Goal: Check status: Check status

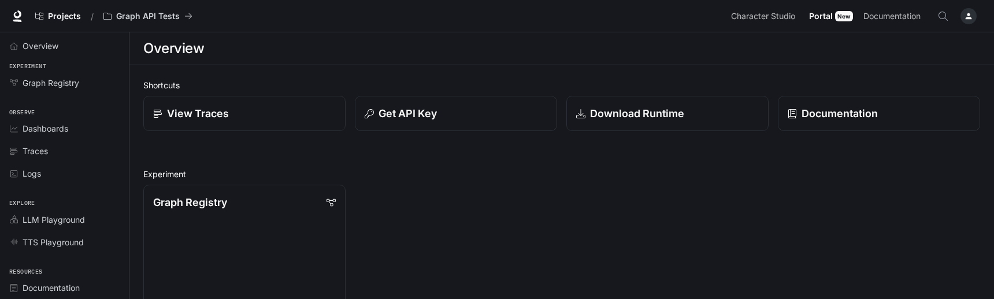
click at [838, 17] on div "New" at bounding box center [844, 16] width 18 height 10
click at [965, 15] on icon "button" at bounding box center [968, 16] width 9 height 9
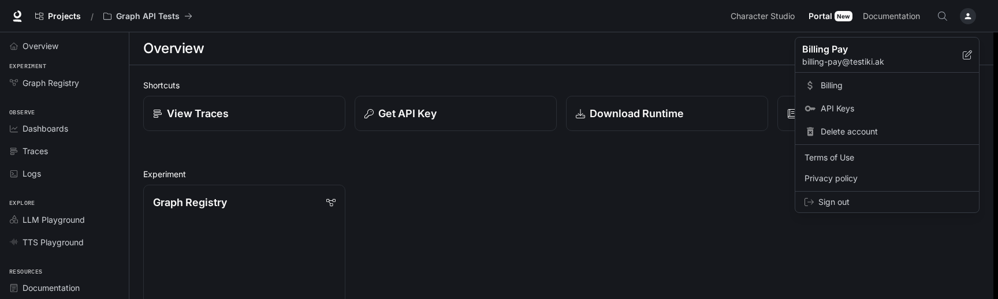
click at [965, 15] on div at bounding box center [499, 149] width 998 height 299
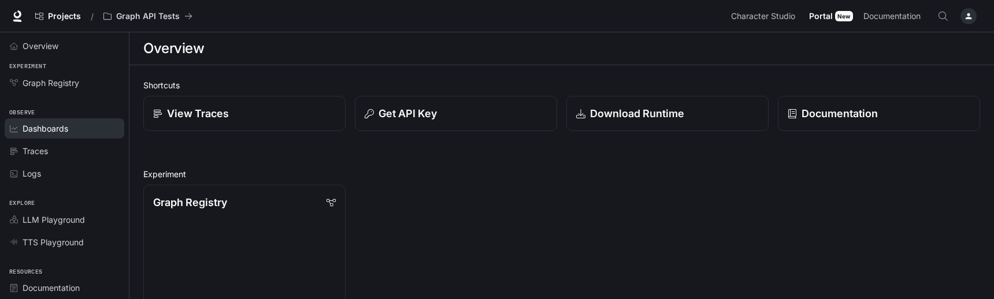
click at [67, 127] on span "Dashboards" at bounding box center [46, 128] width 46 height 12
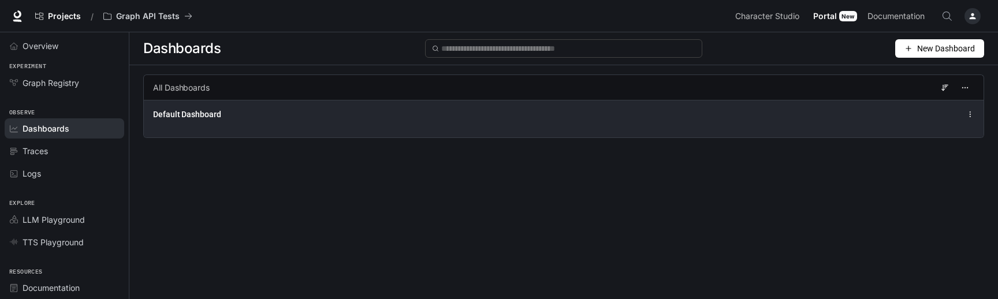
click at [251, 121] on div "Default Dashboard" at bounding box center [564, 114] width 822 height 14
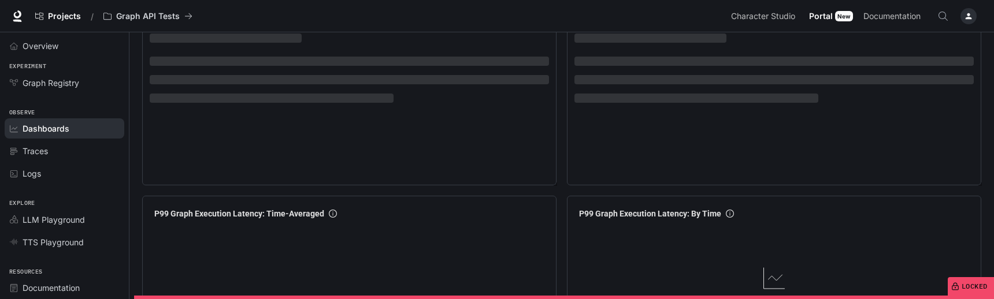
scroll to position [219, 0]
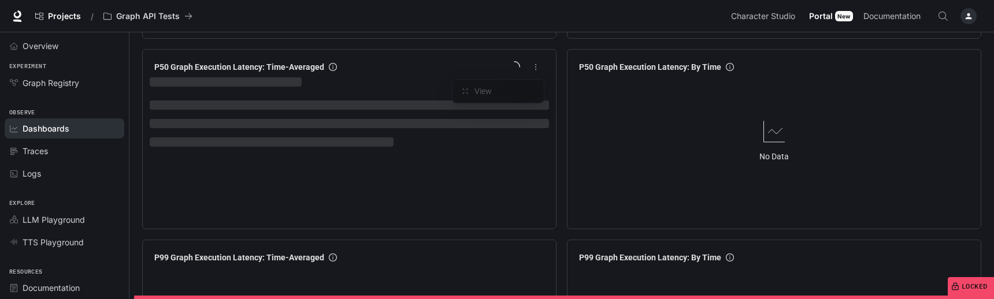
click at [534, 68] on icon "more" at bounding box center [536, 67] width 8 height 8
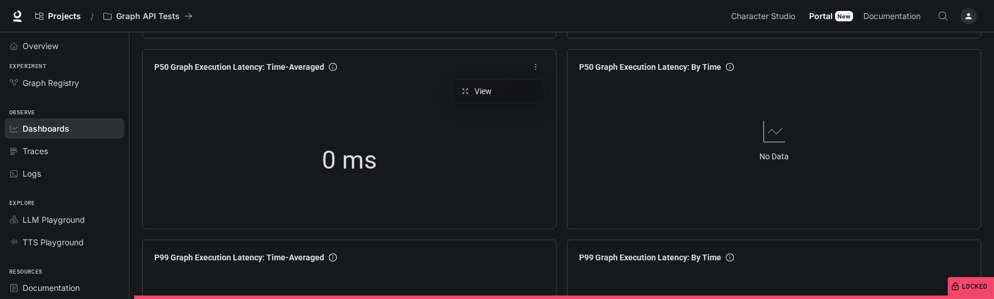
click at [533, 70] on icon "more" at bounding box center [536, 67] width 8 height 8
